Goal: Task Accomplishment & Management: Use online tool/utility

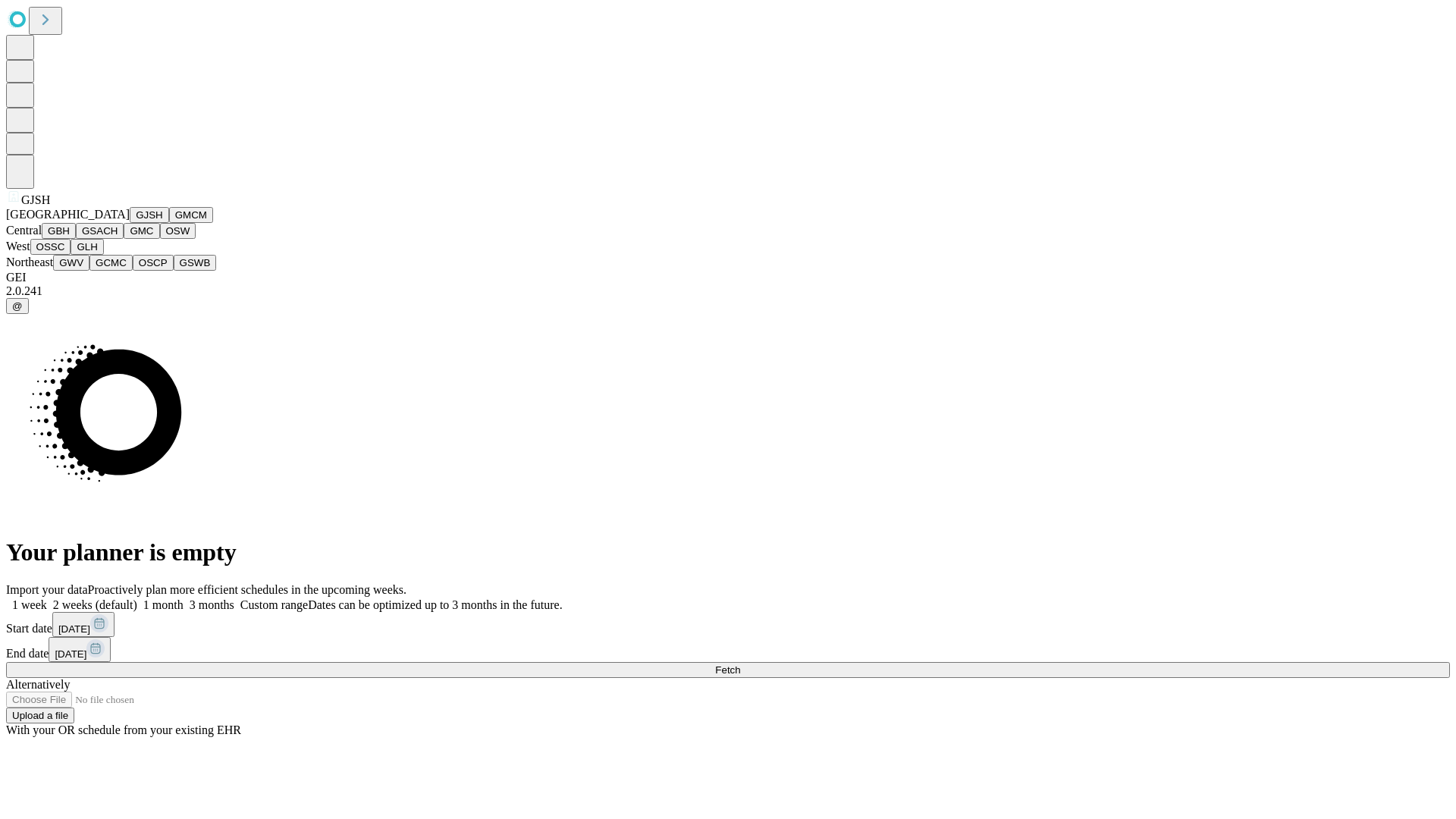
click at [129, 223] on button "GJSH" at bounding box center [149, 215] width 40 height 16
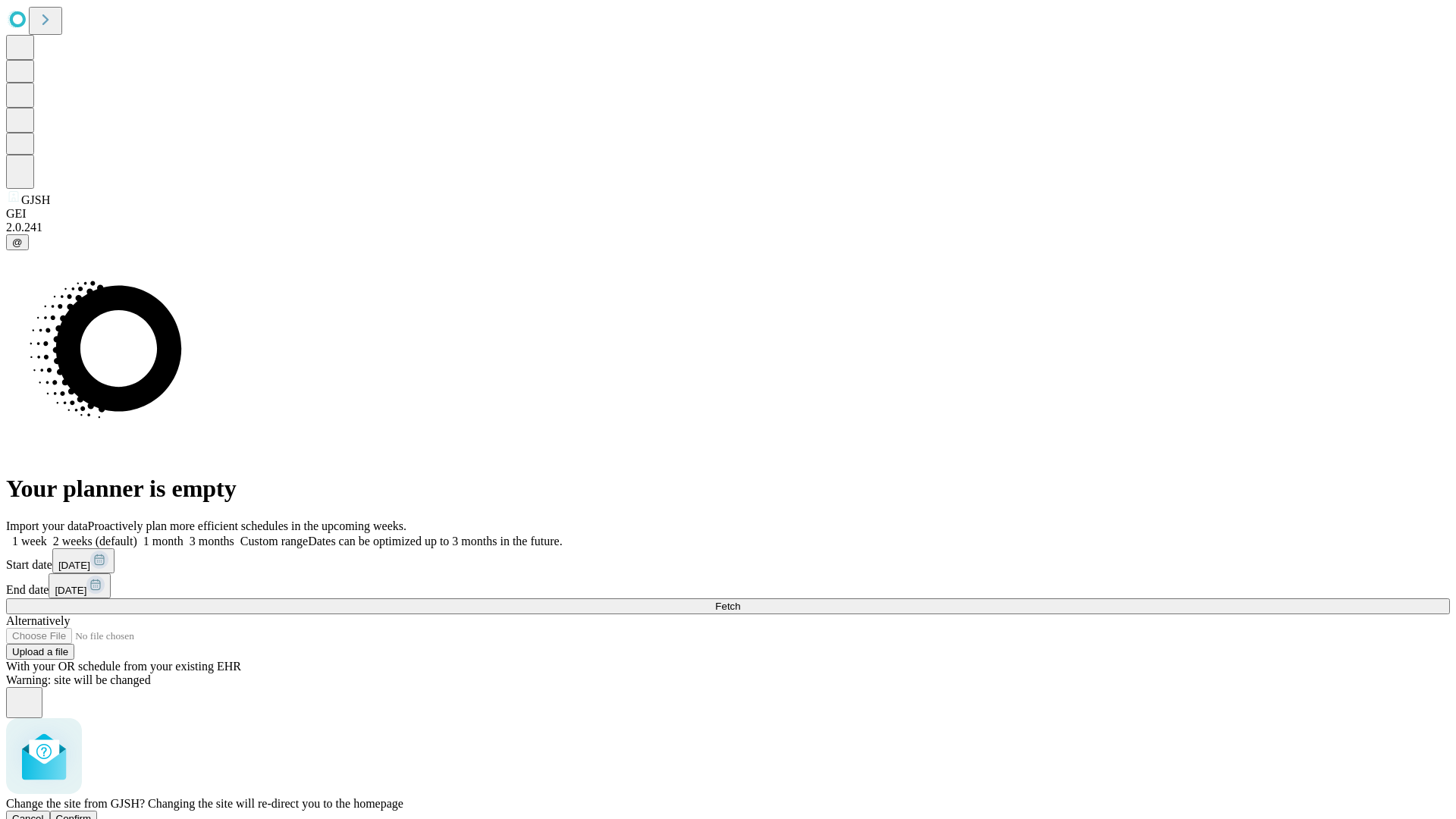
click at [91, 813] on span "Confirm" at bounding box center [74, 819] width 36 height 11
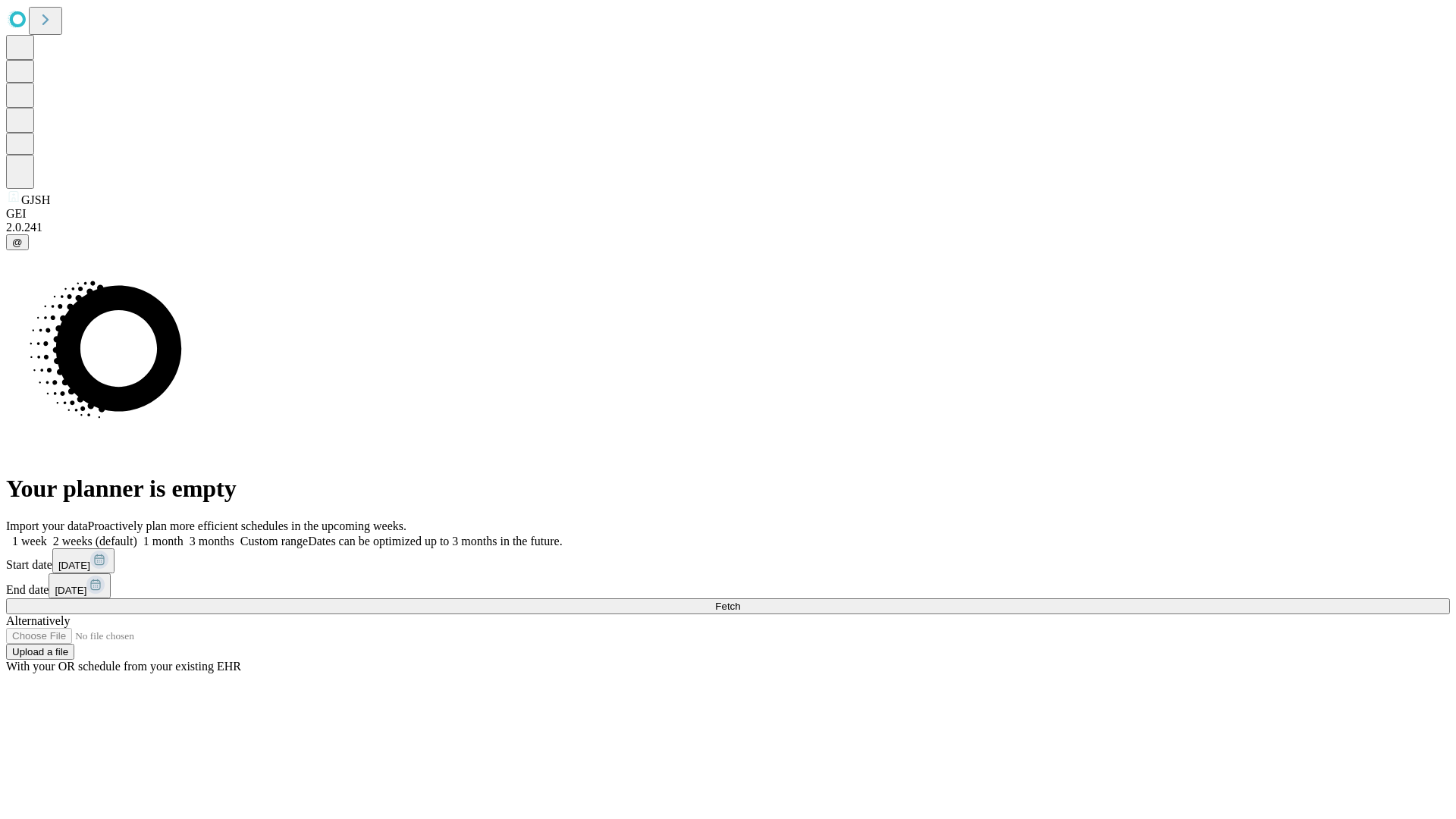
click at [138, 535] on label "2 weeks (default)" at bounding box center [92, 542] width 91 height 13
click at [740, 601] on span "Fetch" at bounding box center [727, 607] width 25 height 11
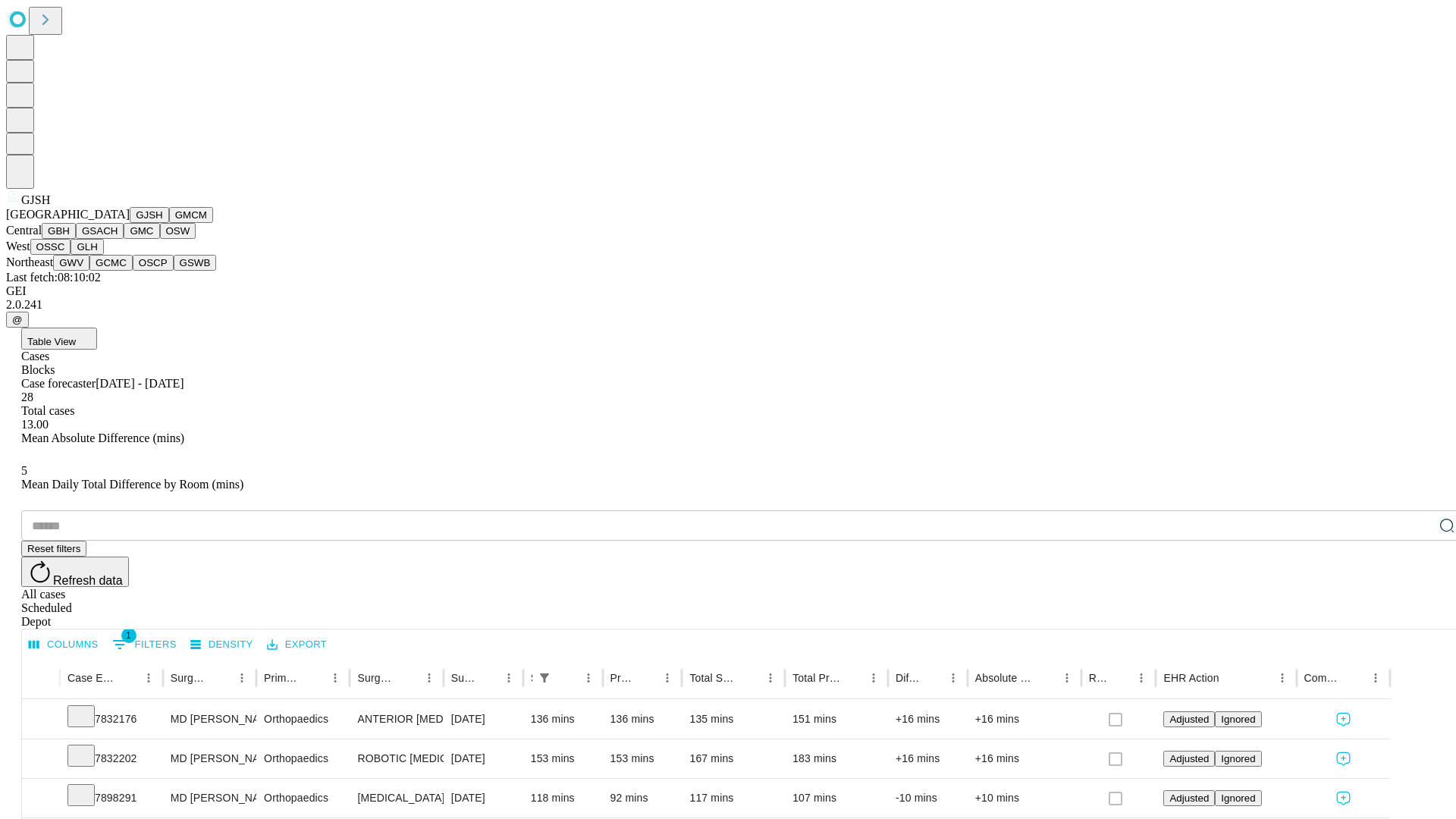
click at [169, 223] on button "GMCM" at bounding box center [190, 215] width 44 height 16
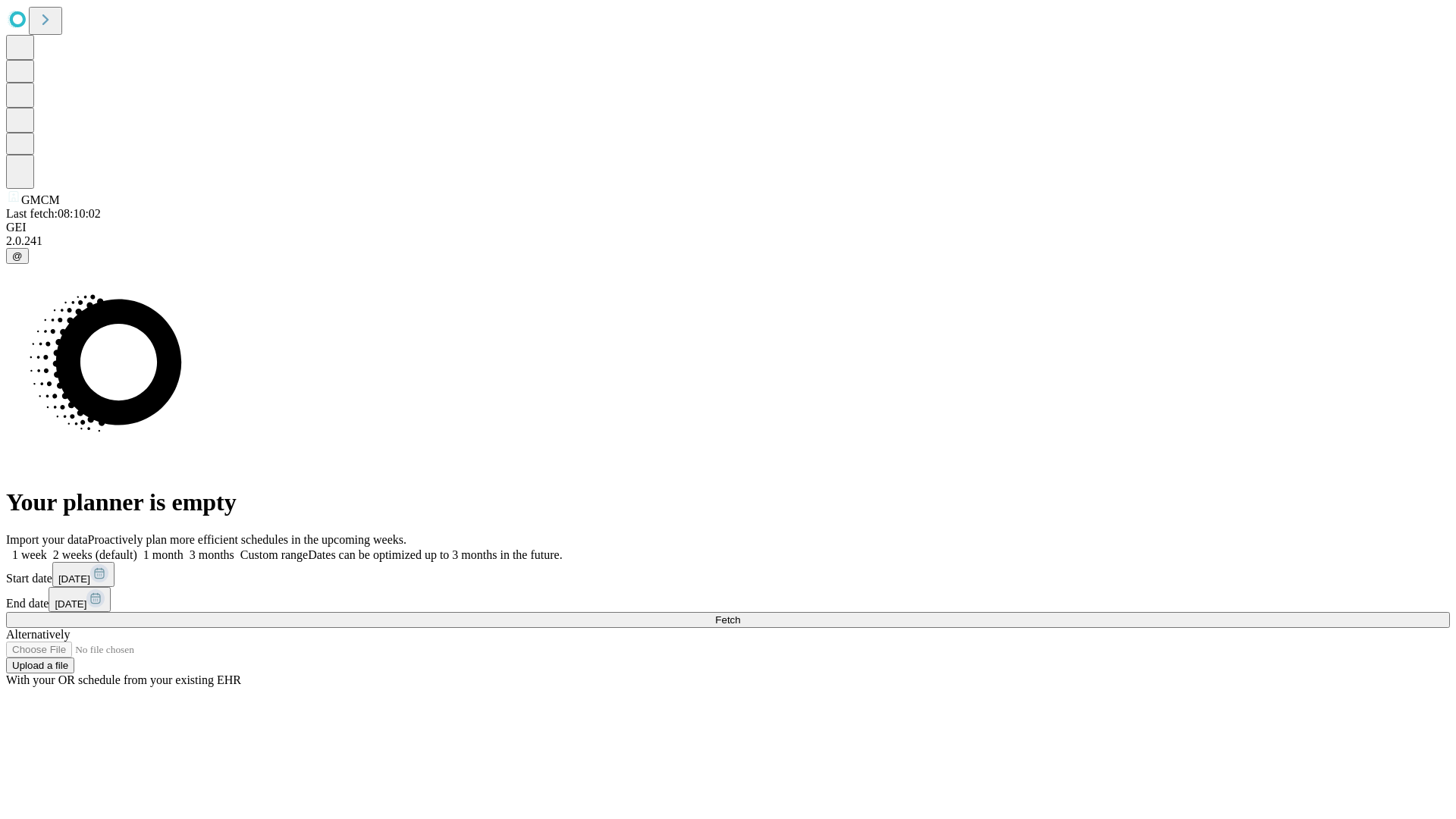
click at [740, 614] on span "Fetch" at bounding box center [727, 620] width 25 height 11
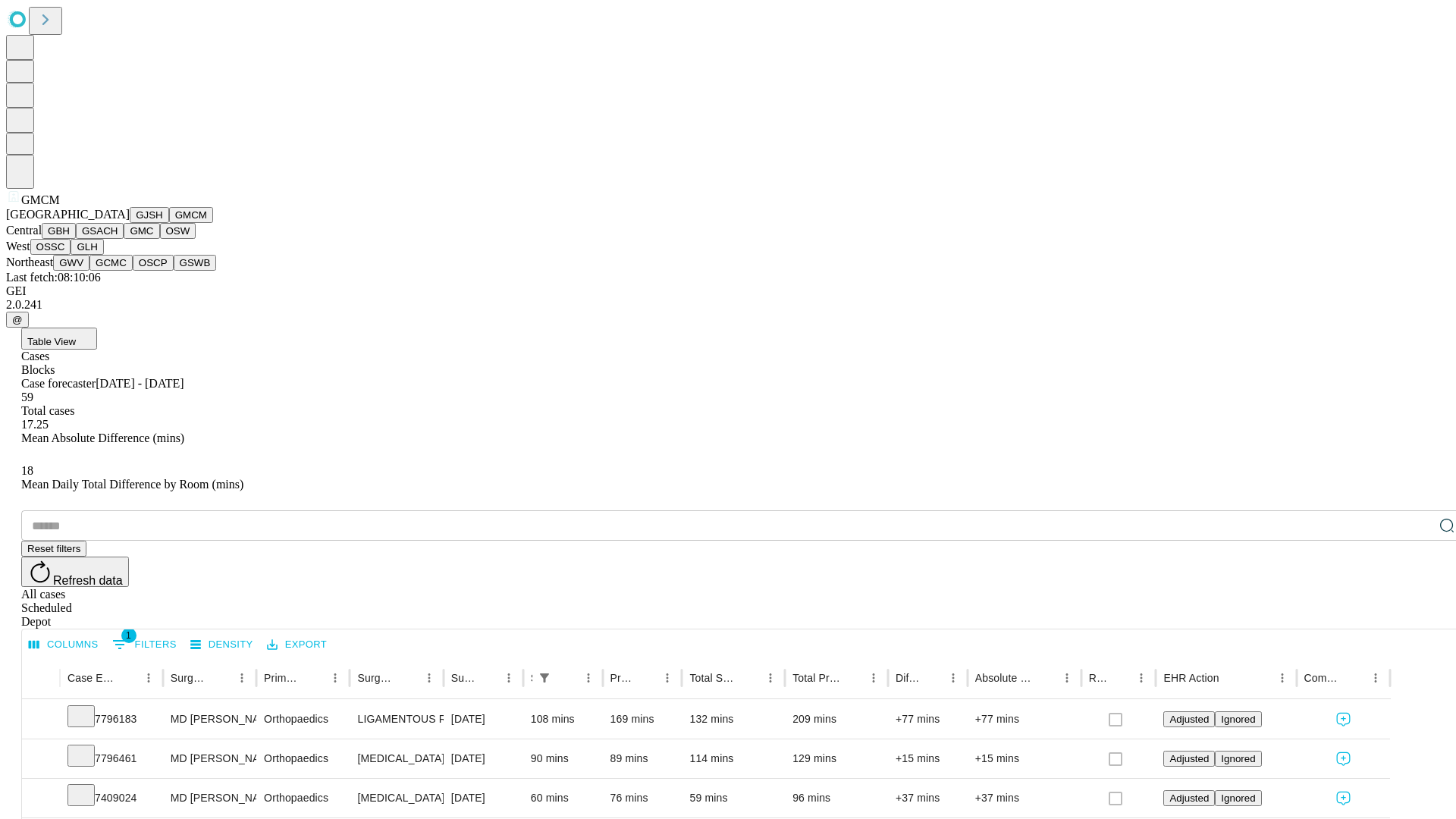
click at [75, 239] on button "GBH" at bounding box center [58, 230] width 34 height 16
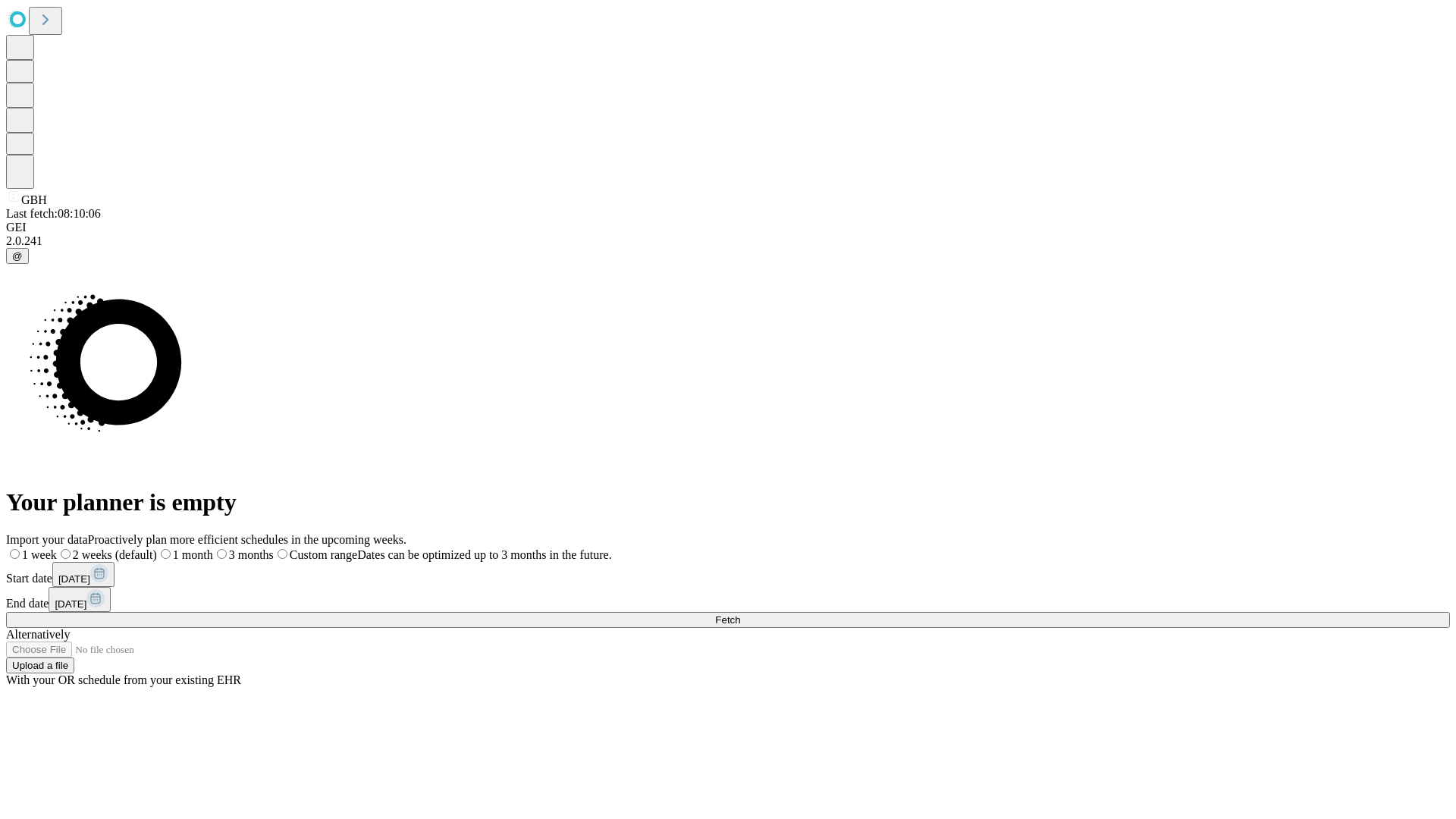
click at [157, 548] on label "2 weeks (default)" at bounding box center [107, 555] width 100 height 13
click at [740, 614] on span "Fetch" at bounding box center [727, 620] width 25 height 11
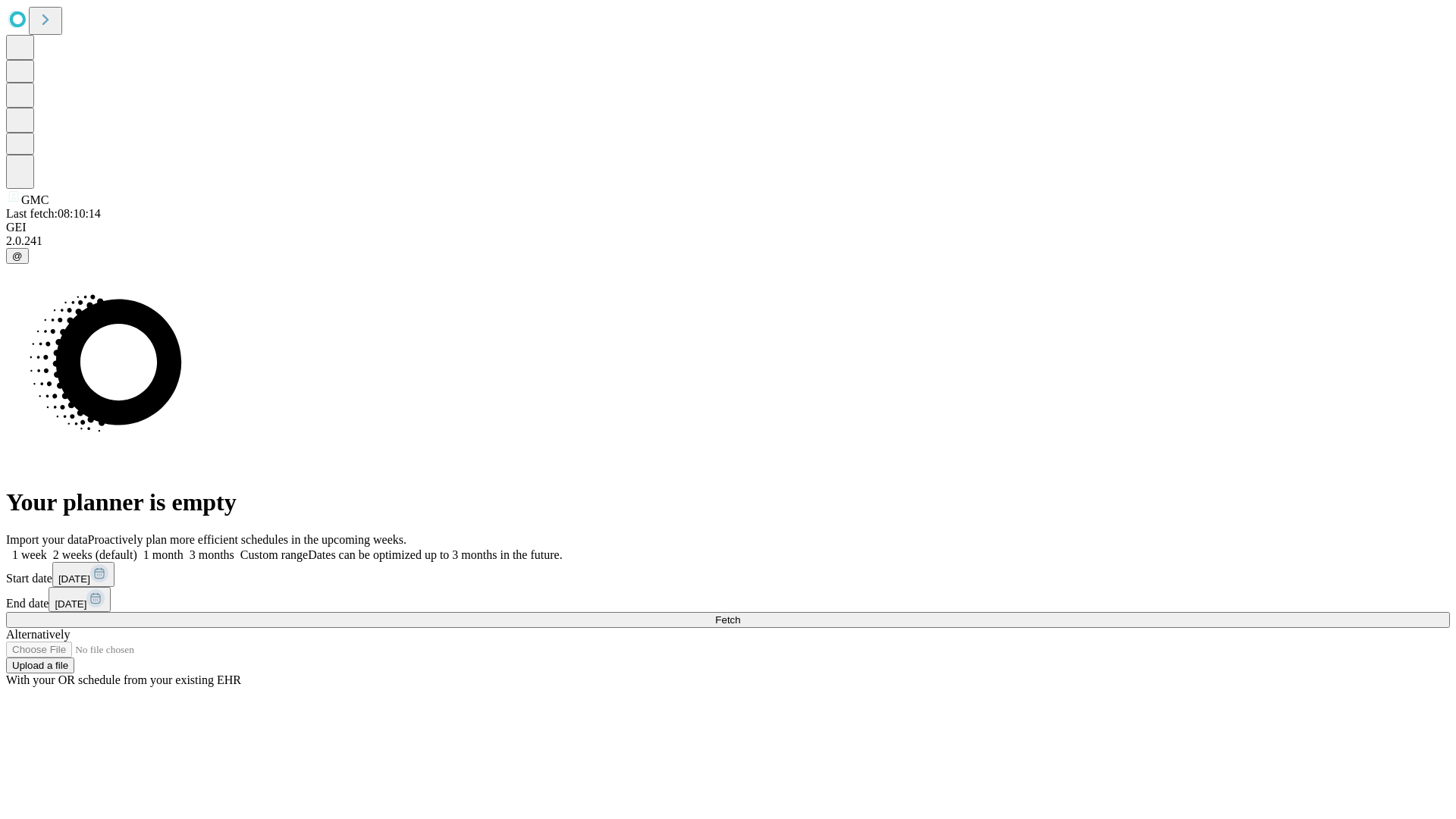
click at [138, 548] on label "2 weeks (default)" at bounding box center [92, 555] width 91 height 13
click at [740, 614] on span "Fetch" at bounding box center [727, 620] width 25 height 11
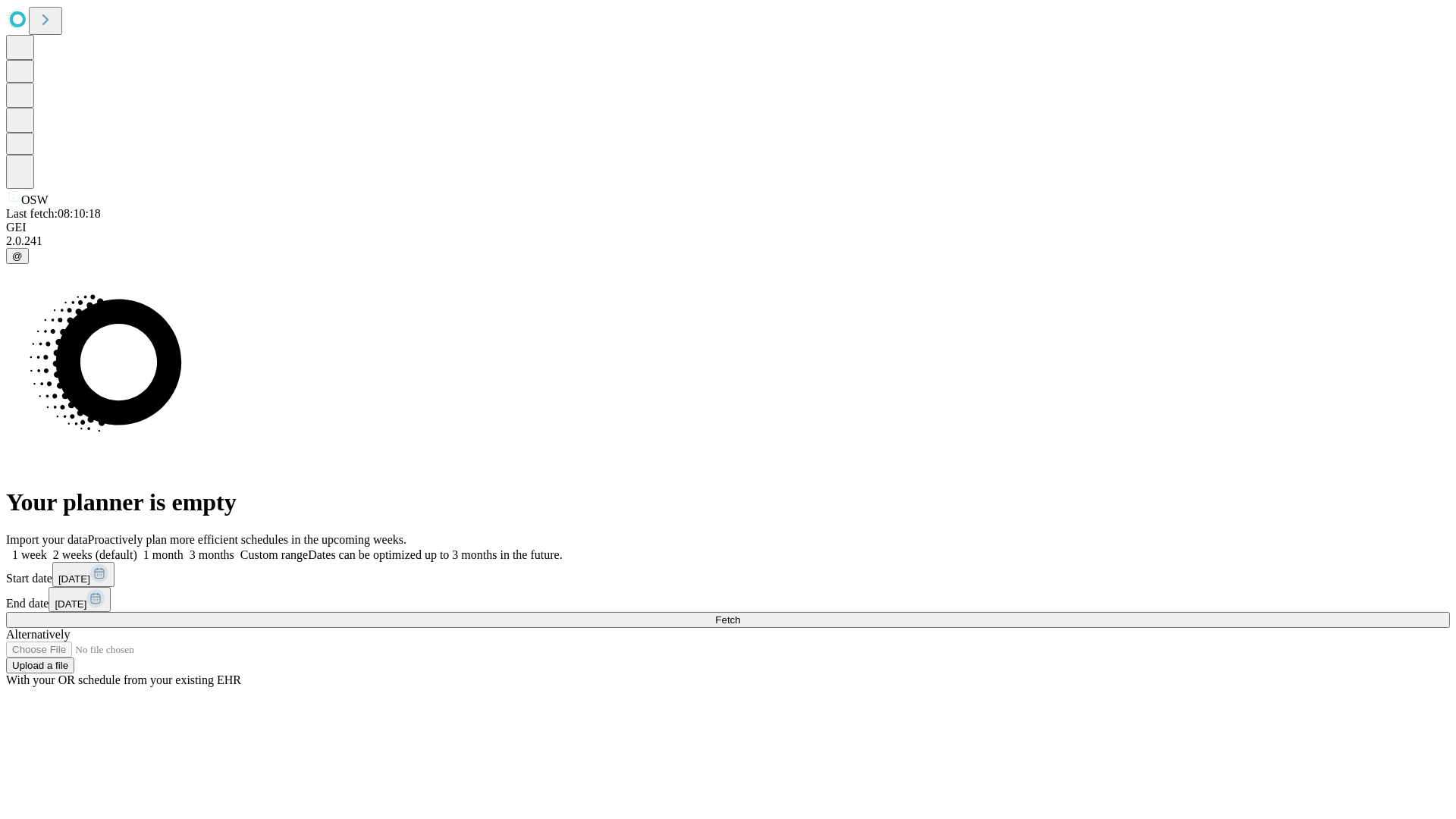
click at [138, 548] on label "2 weeks (default)" at bounding box center [92, 555] width 91 height 13
click at [740, 614] on span "Fetch" at bounding box center [727, 620] width 25 height 11
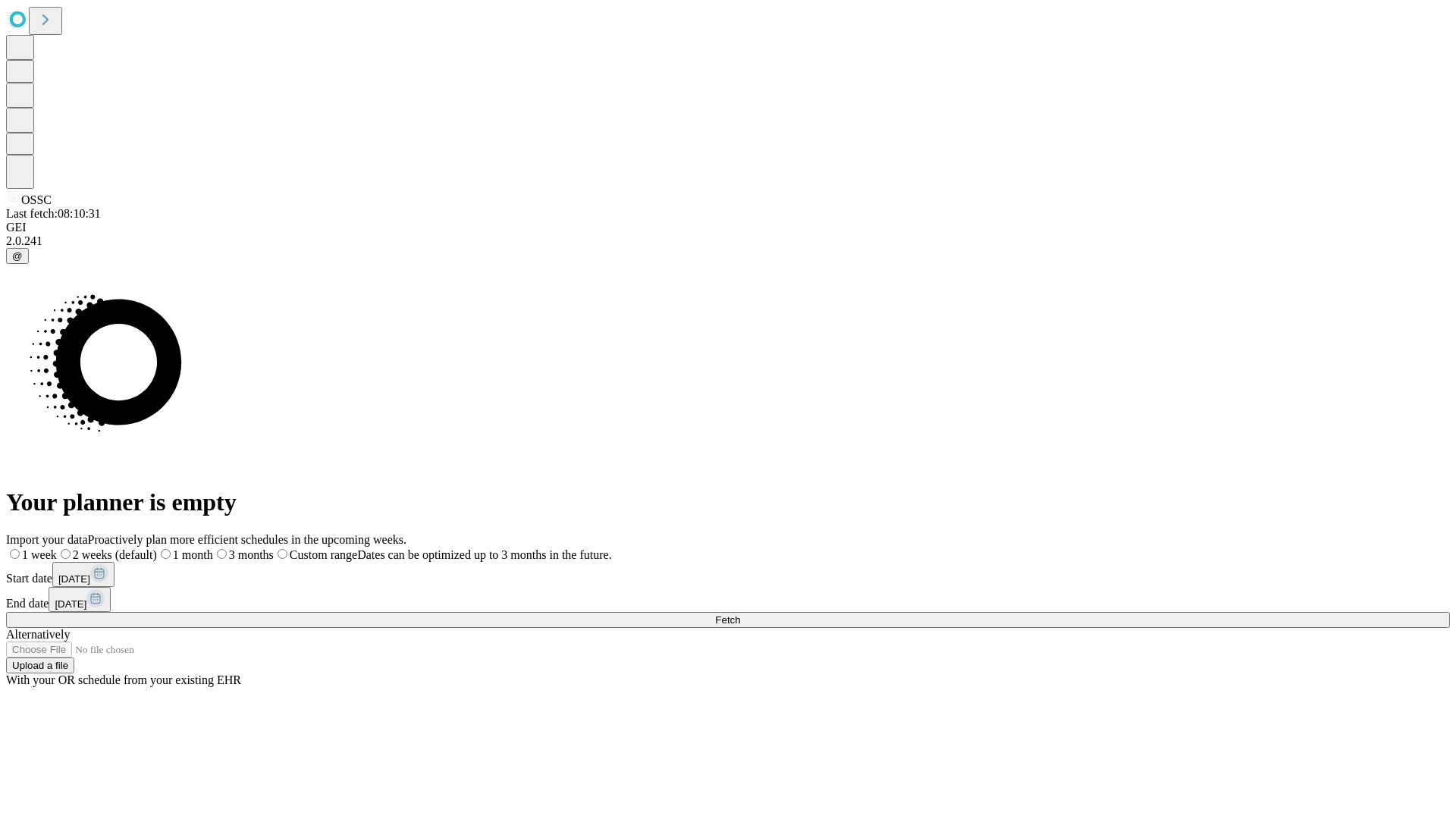
click at [157, 548] on label "2 weeks (default)" at bounding box center [107, 555] width 100 height 13
click at [740, 614] on span "Fetch" at bounding box center [727, 620] width 25 height 11
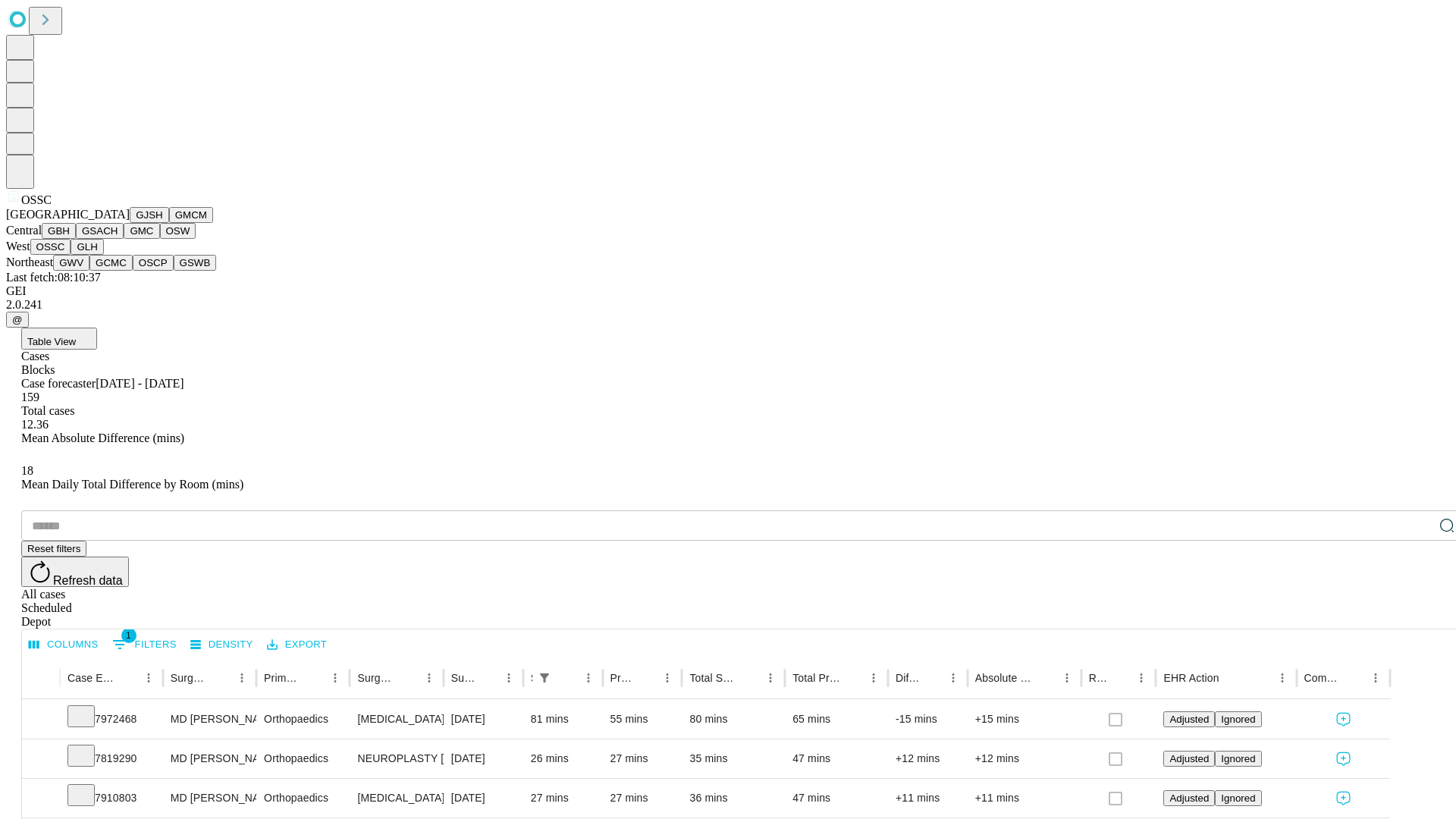
click at [103, 255] on button "GLH" at bounding box center [87, 246] width 33 height 16
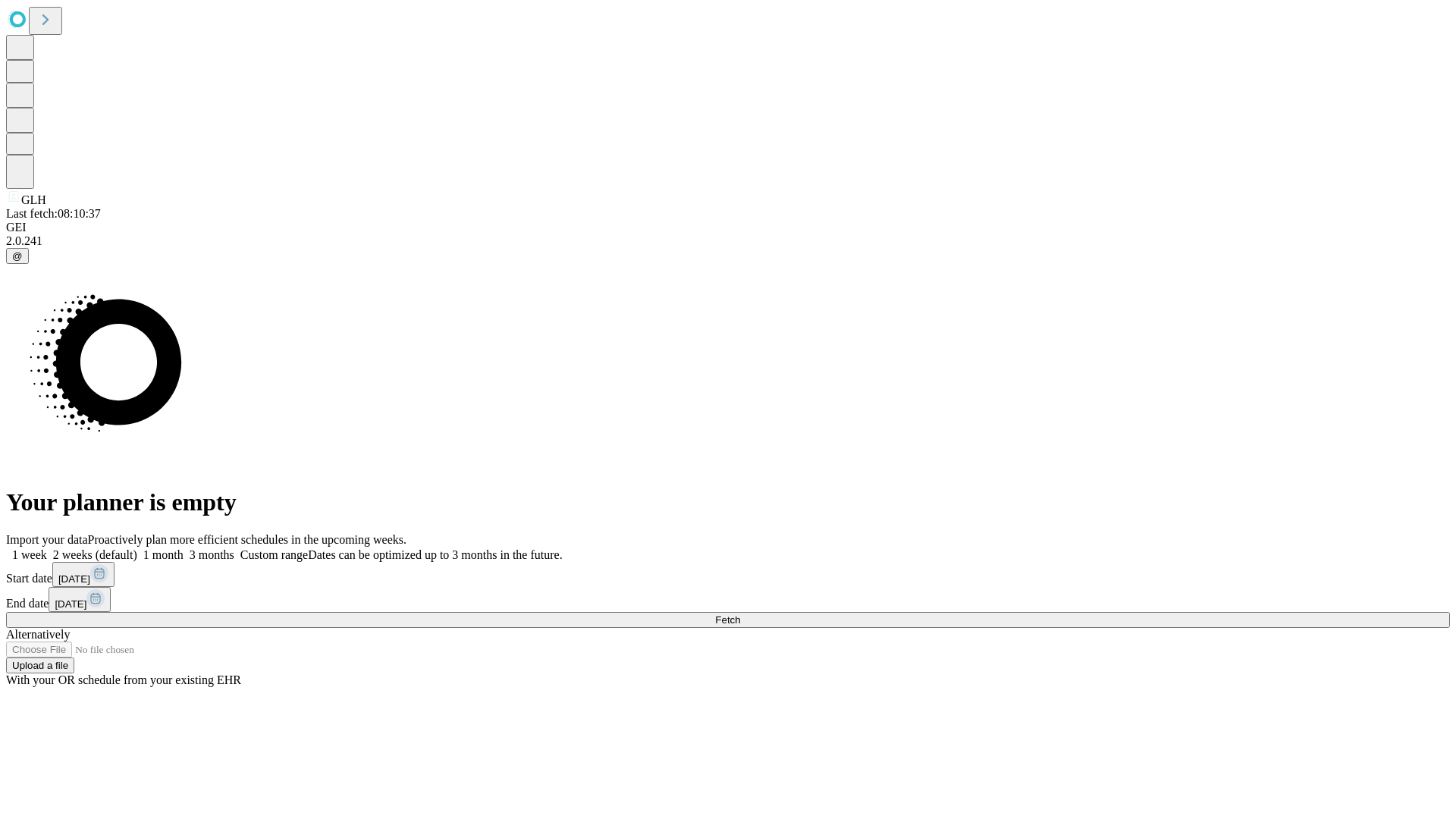
click at [138, 548] on label "2 weeks (default)" at bounding box center [92, 555] width 91 height 13
click at [740, 614] on span "Fetch" at bounding box center [727, 620] width 25 height 11
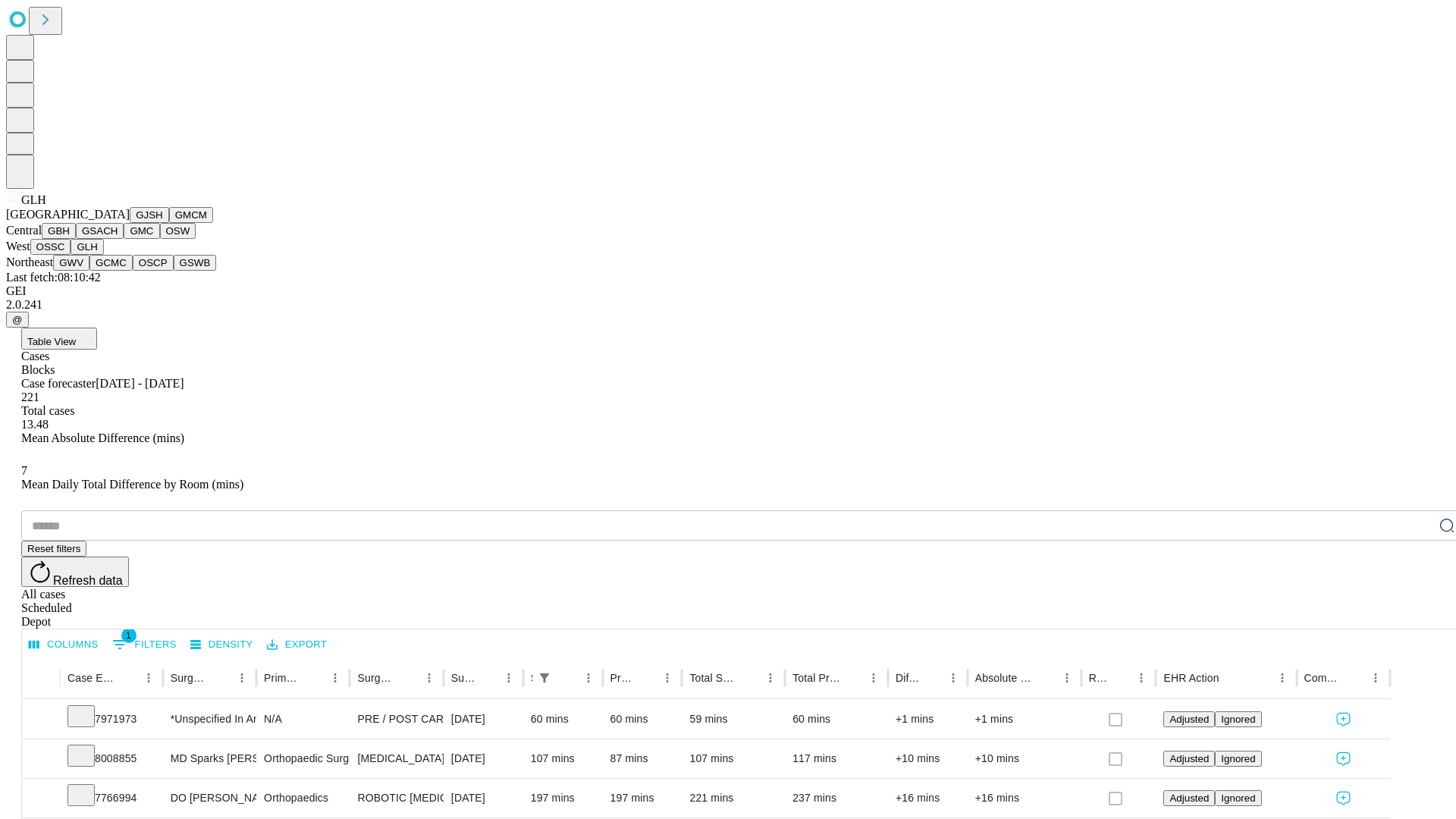
click at [90, 271] on button "GWV" at bounding box center [71, 262] width 37 height 16
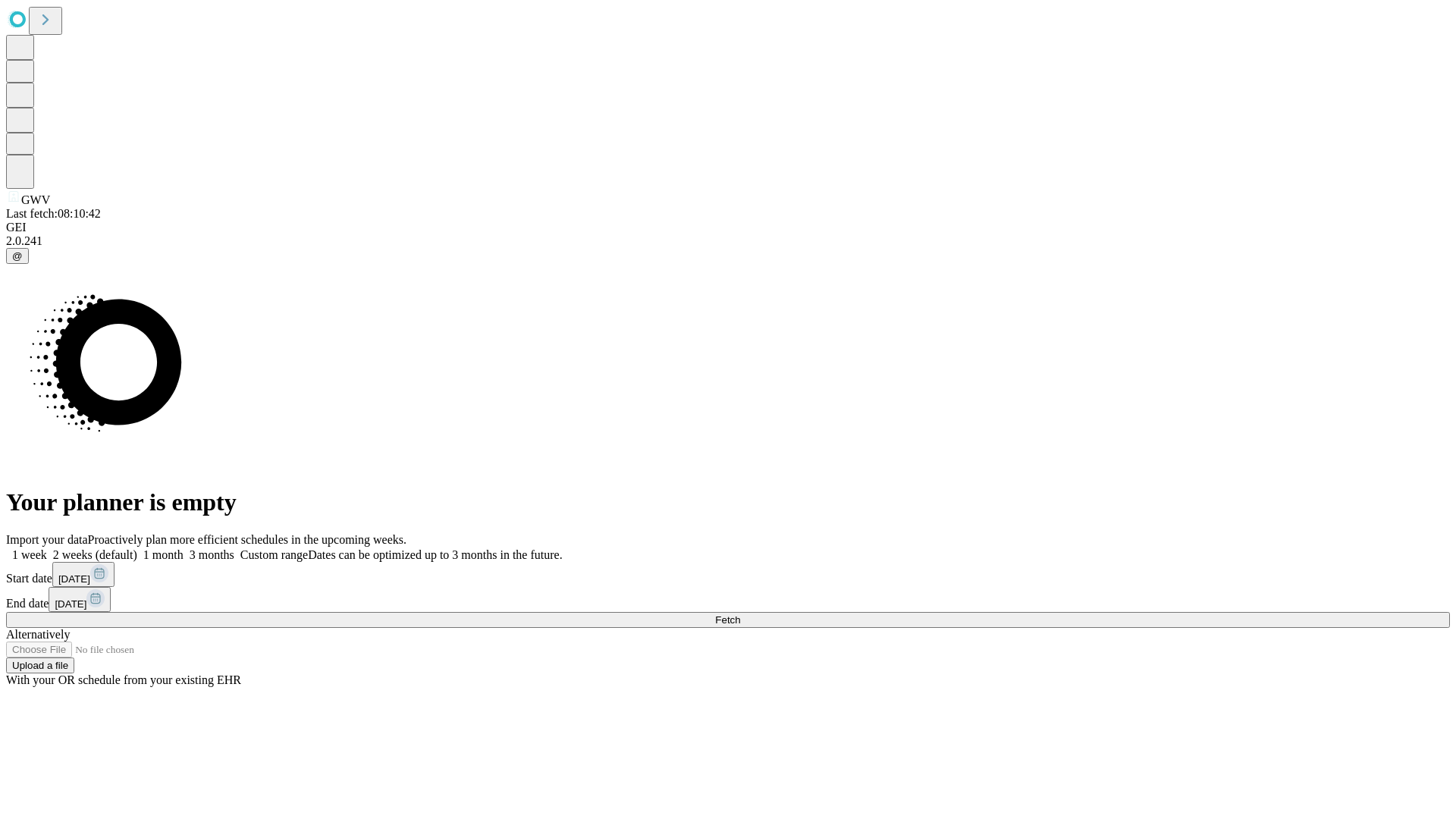
click at [138, 548] on label "2 weeks (default)" at bounding box center [92, 555] width 91 height 13
click at [740, 614] on span "Fetch" at bounding box center [727, 620] width 25 height 11
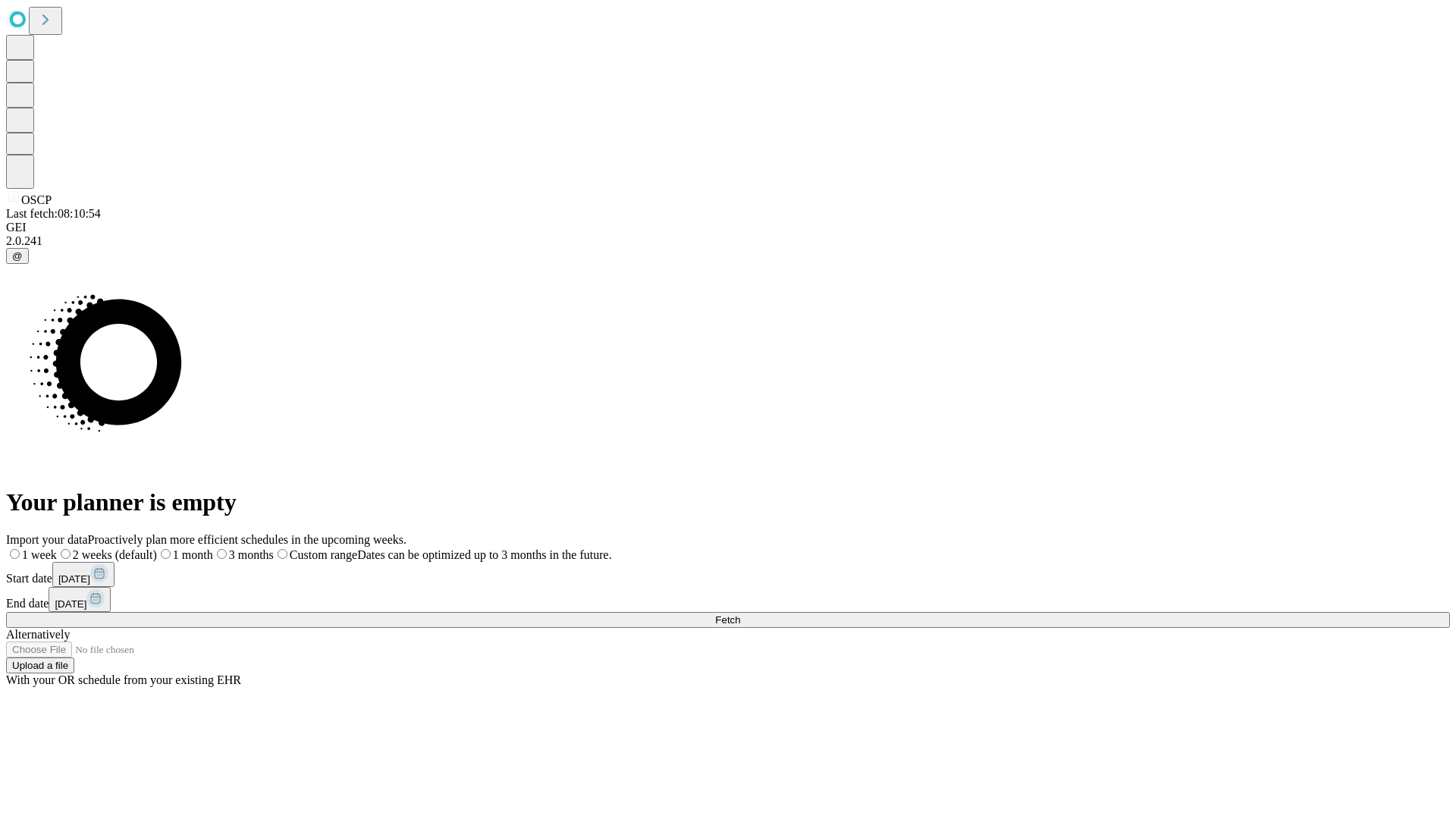
click at [157, 548] on label "2 weeks (default)" at bounding box center [107, 555] width 100 height 13
click at [740, 614] on span "Fetch" at bounding box center [727, 620] width 25 height 11
